Goal: Transaction & Acquisition: Purchase product/service

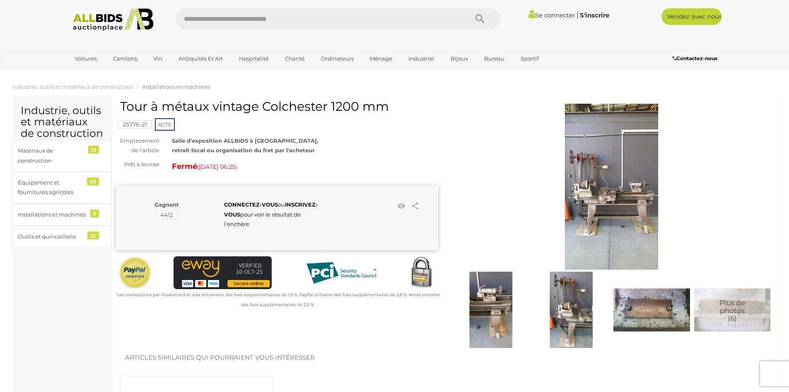
click at [604, 193] on img at bounding box center [612, 187] width 166 height 166
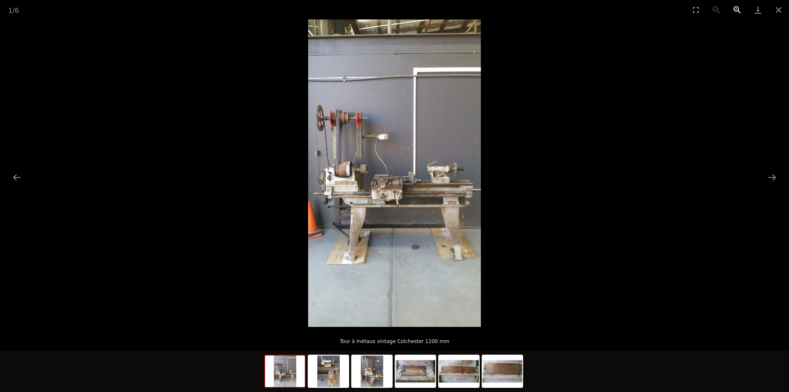
click at [734, 8] on button "Zoom avant" at bounding box center [737, 9] width 21 height 19
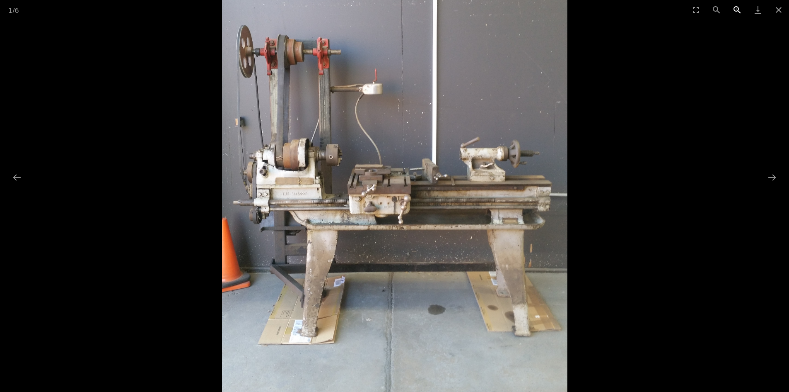
click at [734, 9] on button "Zoom avant" at bounding box center [737, 9] width 21 height 19
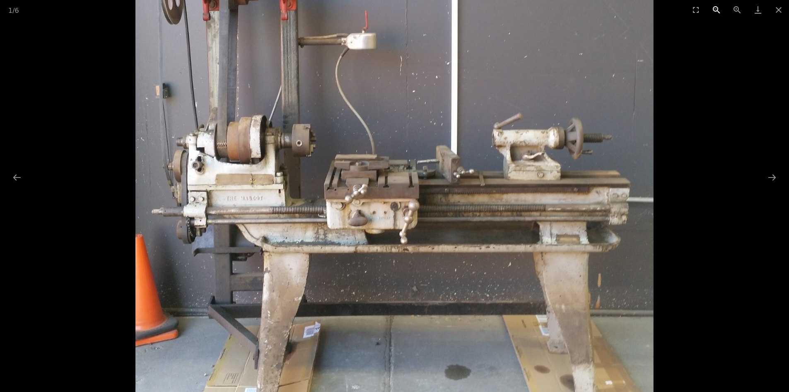
click at [716, 7] on button "Zoom arrière" at bounding box center [716, 9] width 21 height 19
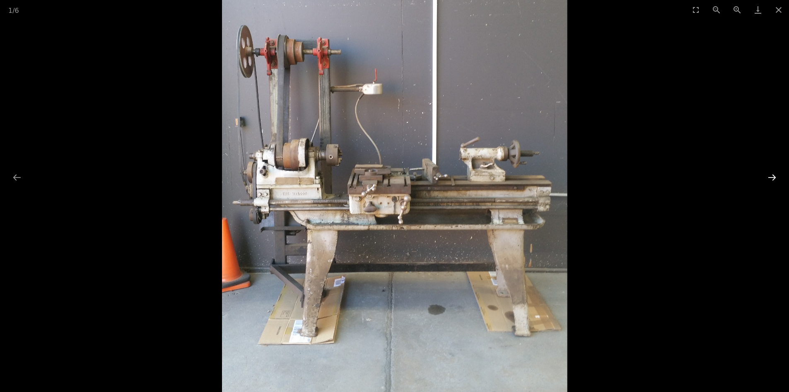
click at [770, 174] on button "Diapositive suivante" at bounding box center [772, 177] width 17 height 16
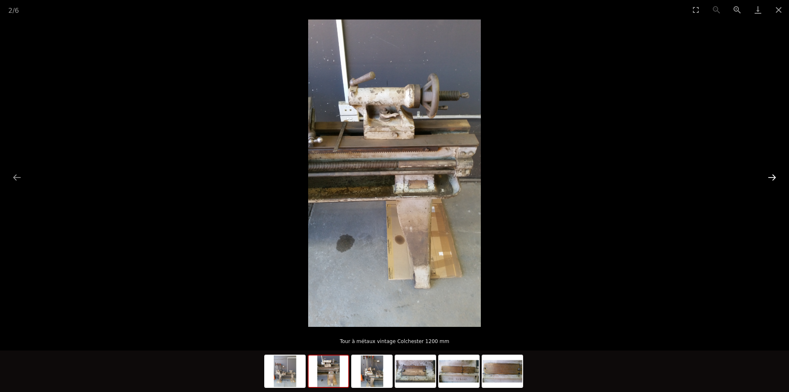
click at [771, 175] on button "Diapositive suivante" at bounding box center [772, 177] width 17 height 16
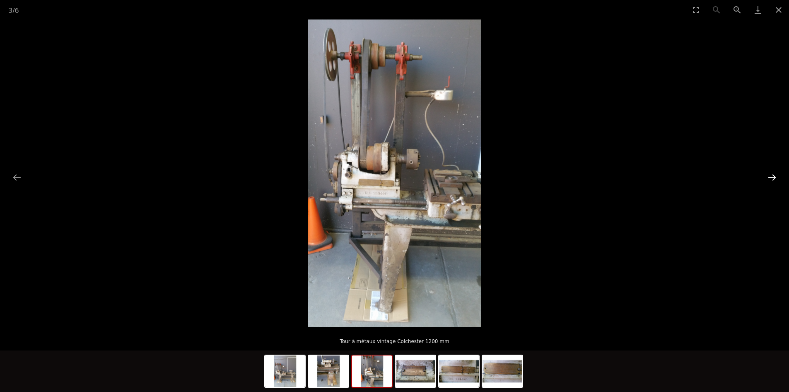
click at [772, 173] on button "Diapositive suivante" at bounding box center [772, 177] width 17 height 16
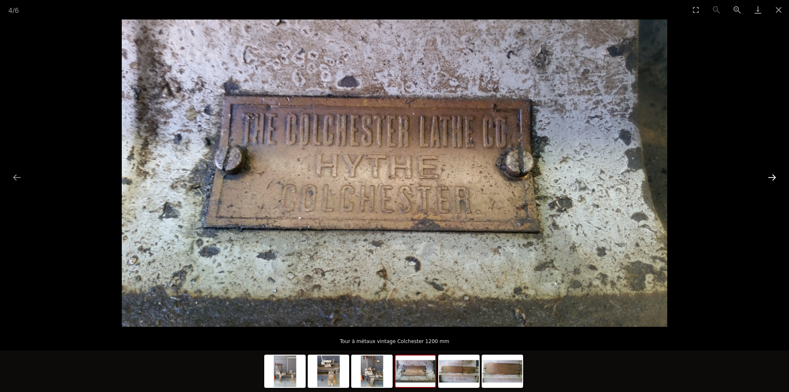
click at [772, 173] on button "Diapositive suivante" at bounding box center [772, 177] width 17 height 16
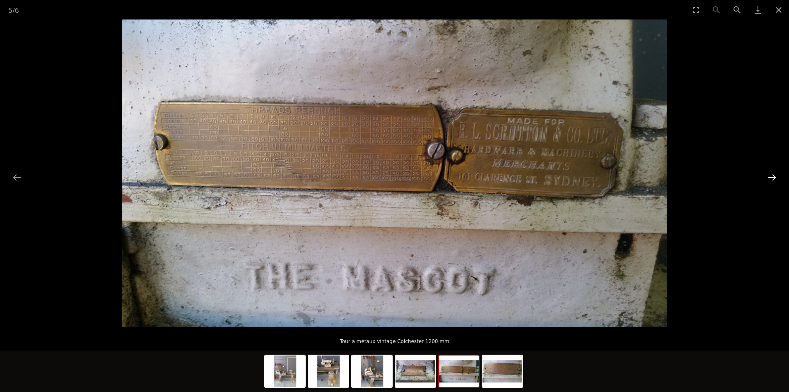
click at [772, 174] on button "Diapositive suivante" at bounding box center [772, 177] width 17 height 16
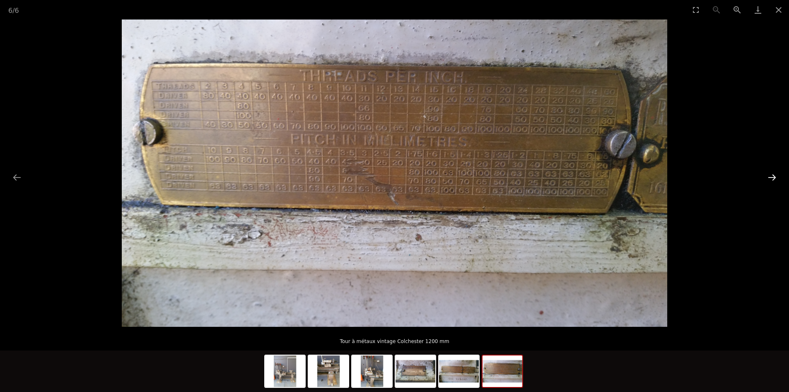
click at [772, 174] on button "Diapositive suivante" at bounding box center [772, 177] width 17 height 16
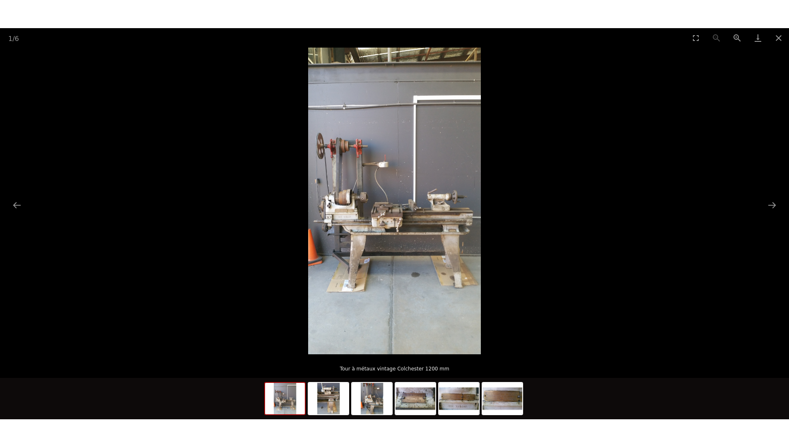
scroll to position [83, 0]
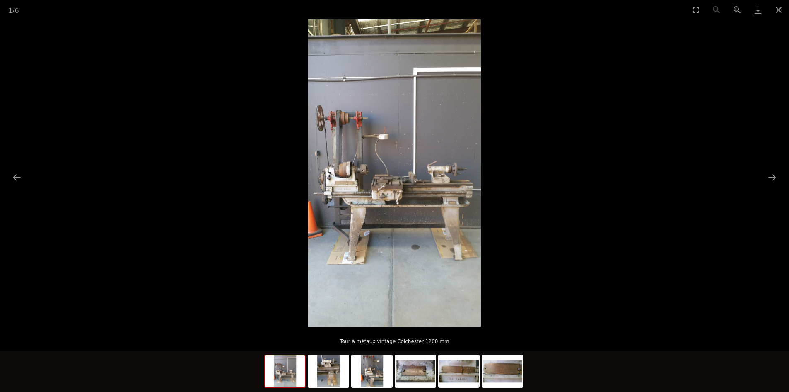
drag, startPoint x: 694, startPoint y: 8, endPoint x: 694, endPoint y: 46, distance: 37.3
click at [694, 9] on button "Basculer en plein écran" at bounding box center [696, 9] width 21 height 19
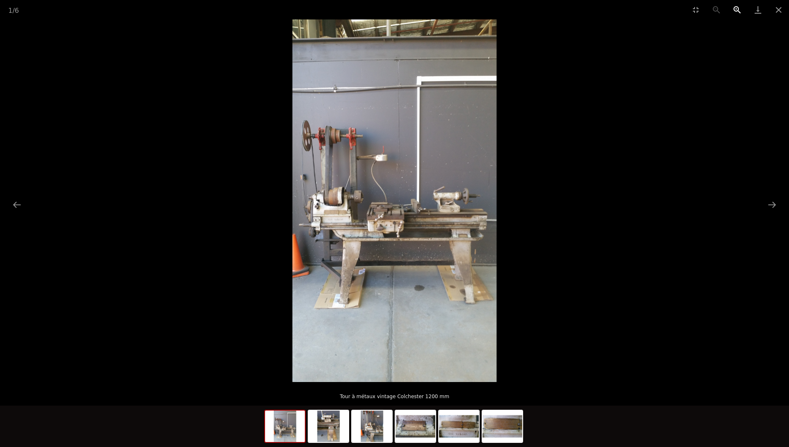
click at [736, 4] on button "Zoom avant" at bounding box center [737, 9] width 21 height 19
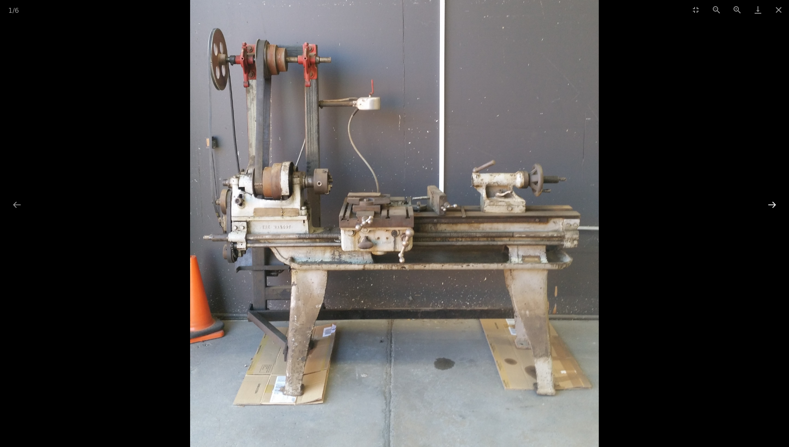
drag, startPoint x: 769, startPoint y: 201, endPoint x: 768, endPoint y: 205, distance: 4.6
click at [769, 203] on button "Diapositive suivante" at bounding box center [772, 205] width 17 height 16
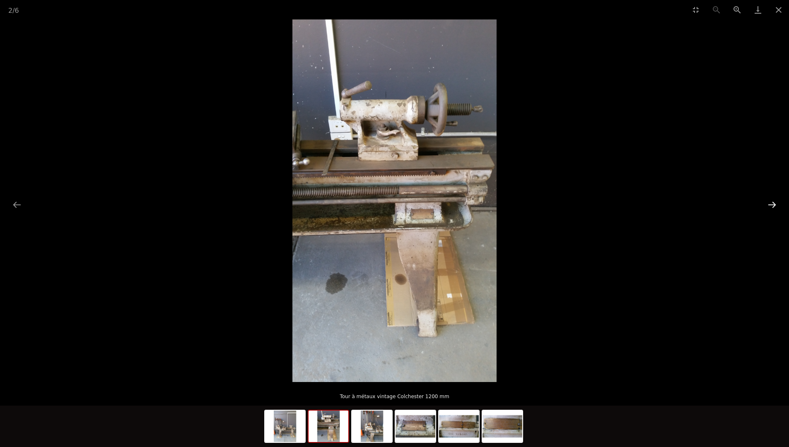
click at [768, 205] on button "Diapositive suivante" at bounding box center [772, 205] width 17 height 16
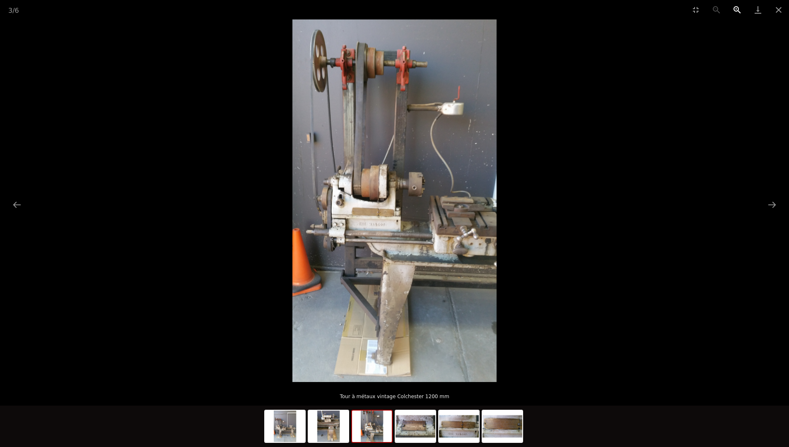
click at [736, 5] on button "Zoom avant" at bounding box center [737, 9] width 21 height 19
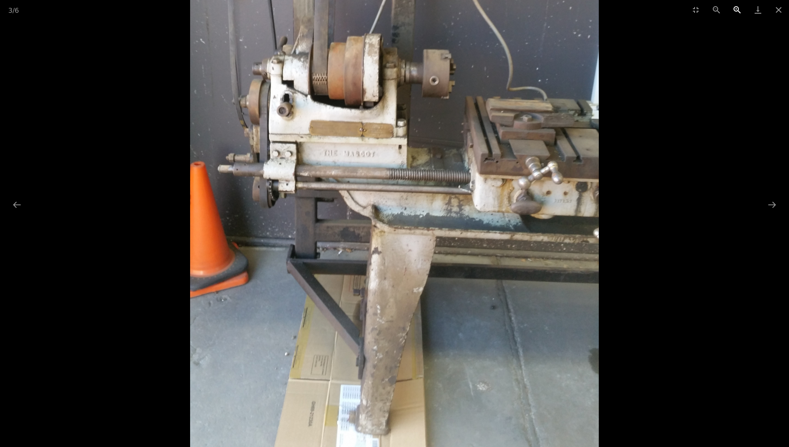
click at [736, 5] on button "Zoom avant" at bounding box center [737, 9] width 21 height 19
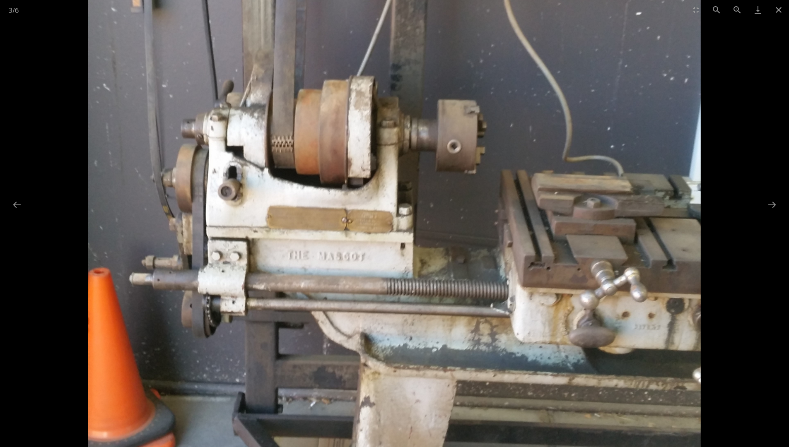
drag, startPoint x: 434, startPoint y: 105, endPoint x: 301, endPoint y: 278, distance: 218.6
click at [298, 278] on img at bounding box center [394, 185] width 612 height 1089
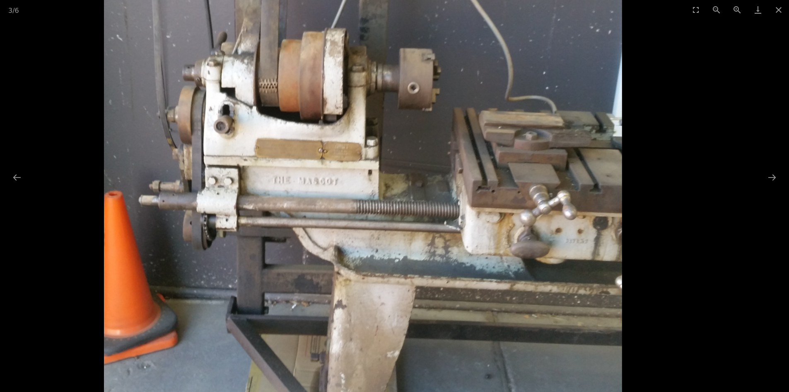
scroll to position [207, 0]
click at [779, 8] on button "Fermer la galerie" at bounding box center [779, 9] width 21 height 19
